Goal: Navigation & Orientation: Find specific page/section

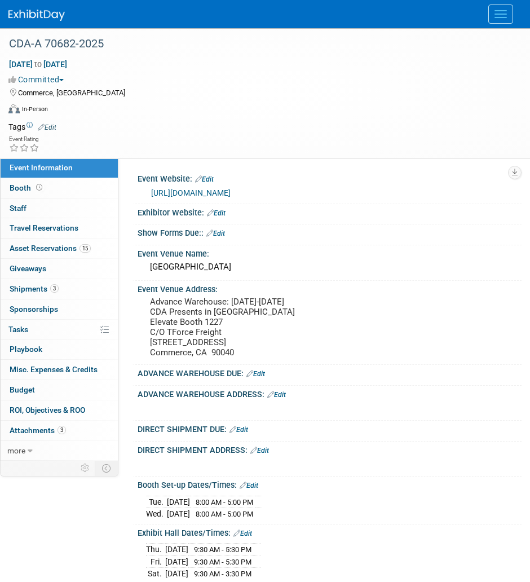
click at [498, 6] on button "Menu" at bounding box center [501, 14] width 25 height 19
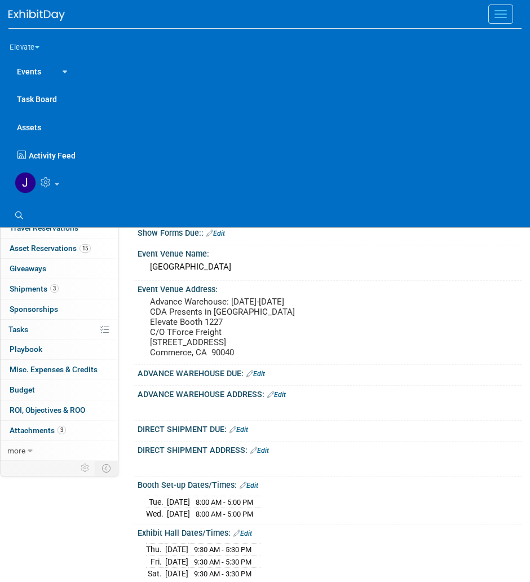
click at [47, 62] on link "Events" at bounding box center [28, 71] width 41 height 28
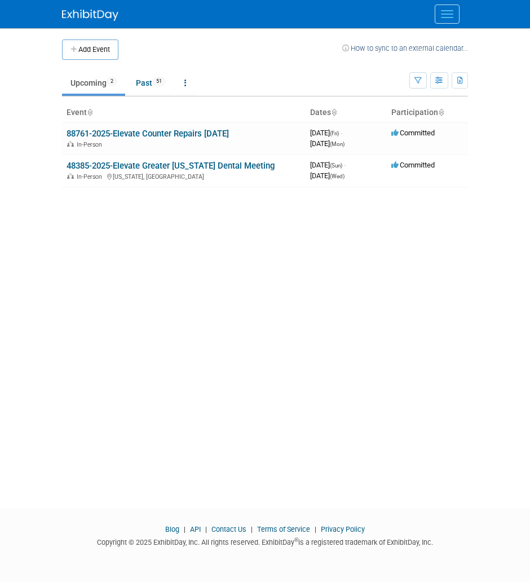
click at [435, 20] on button "Menu" at bounding box center [447, 14] width 25 height 19
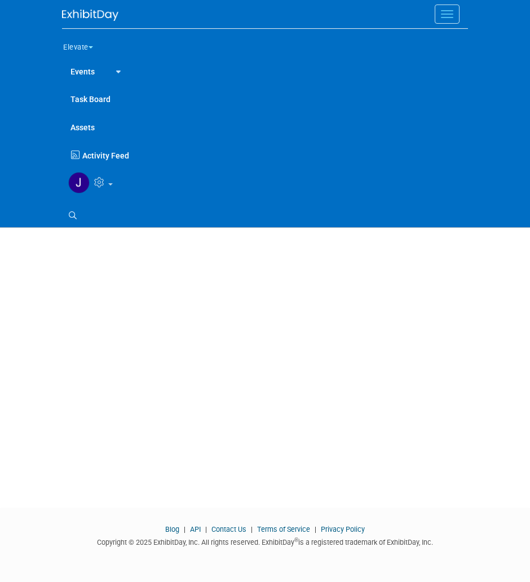
click at [78, 45] on button "Elevate" at bounding box center [84, 45] width 45 height 24
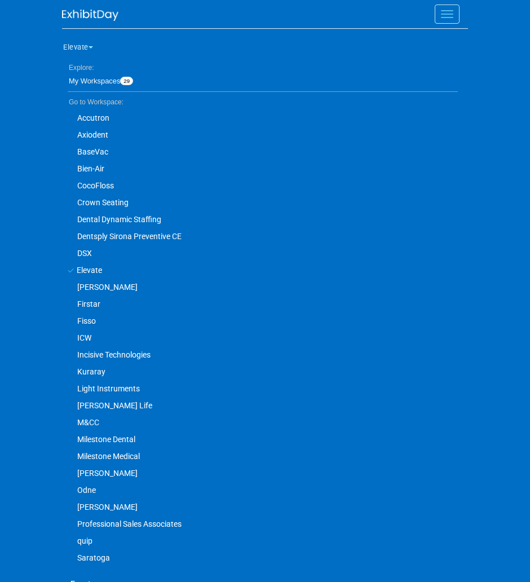
click at [93, 81] on link "My Workspaces 29" at bounding box center [263, 81] width 391 height 20
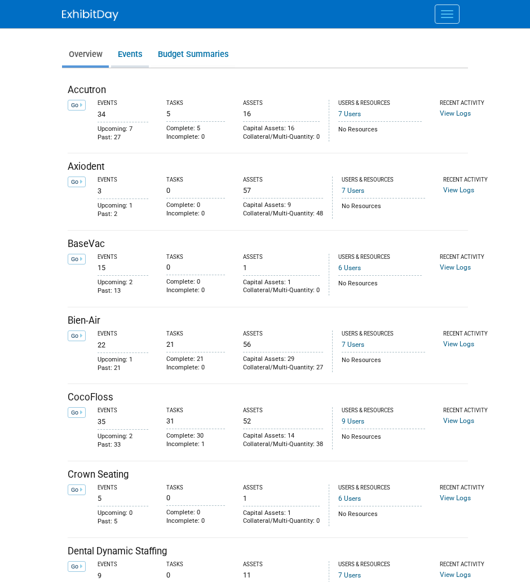
click at [124, 55] on link "Events" at bounding box center [130, 54] width 38 height 22
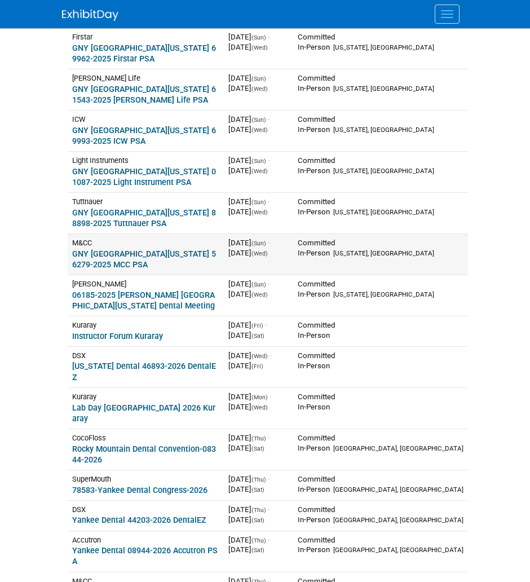
scroll to position [616, 0]
